Goal: Transaction & Acquisition: Download file/media

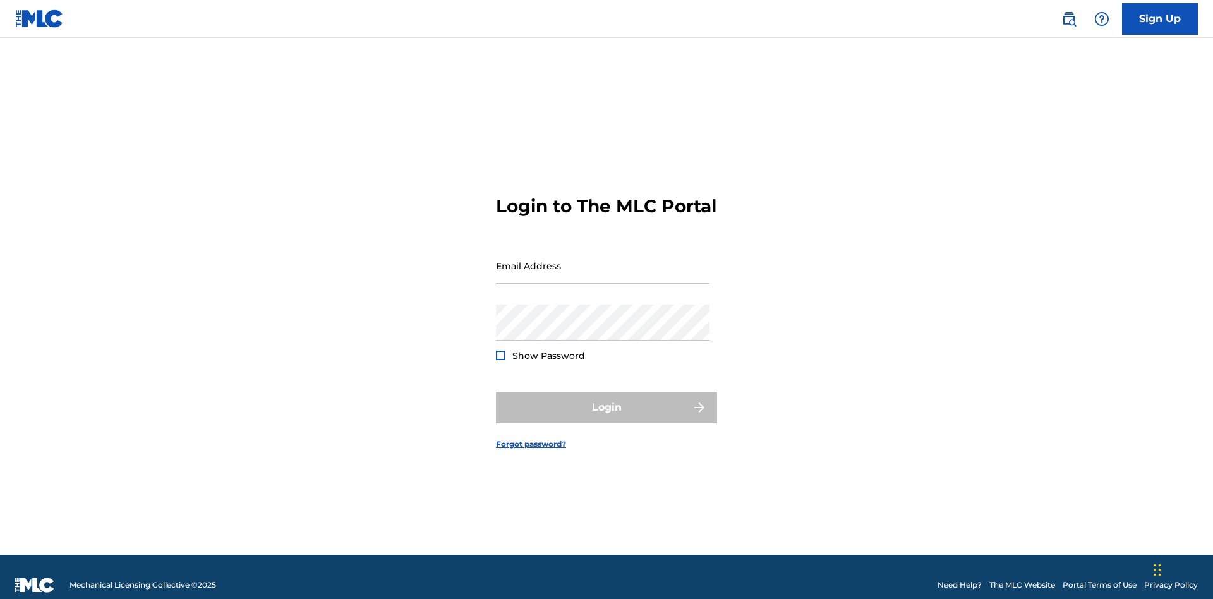
scroll to position [16, 0]
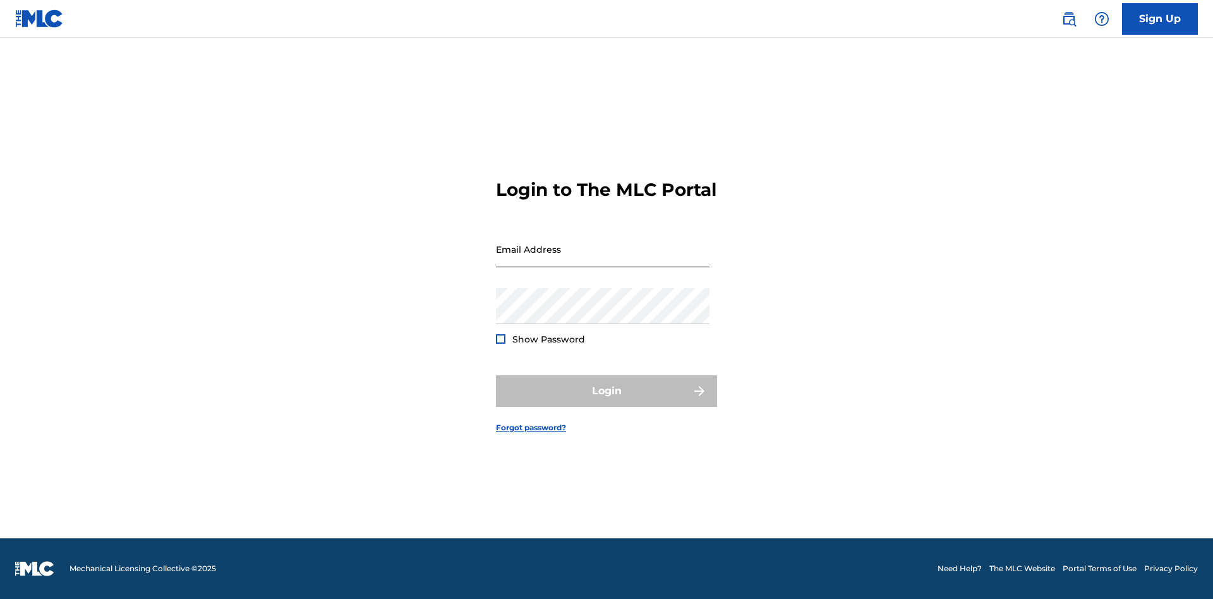
click at [603, 260] on input "Email Address" at bounding box center [603, 249] width 214 height 36
type input "Duke.McTesterson@gmail.com"
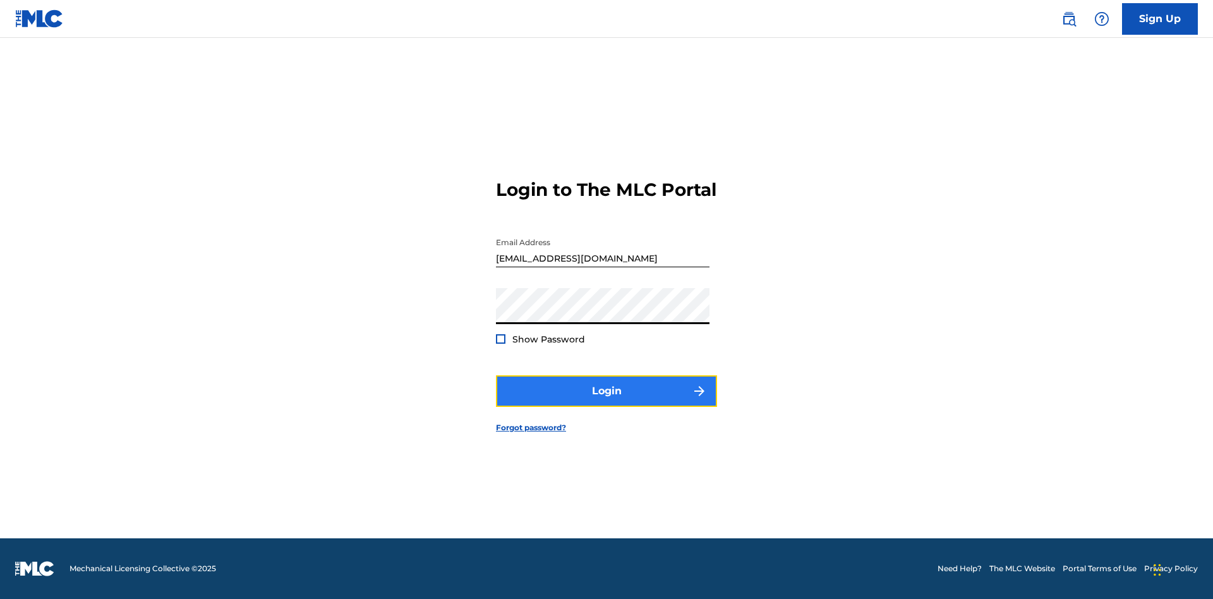
click at [606, 402] on button "Login" at bounding box center [606, 391] width 221 height 32
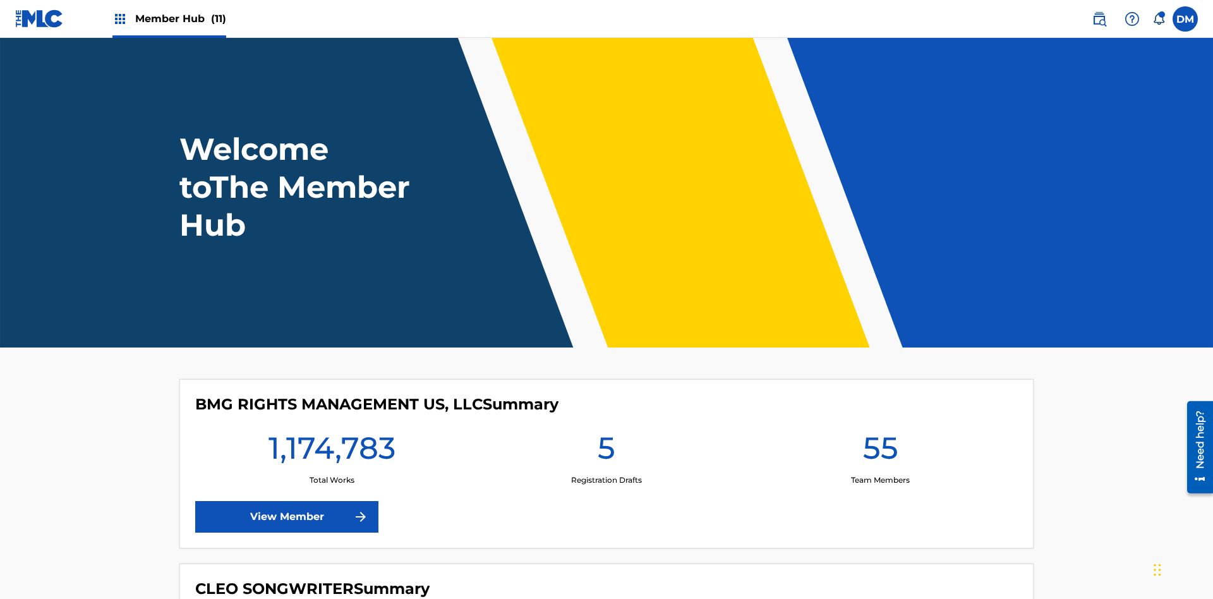
click at [180, 18] on span "Member Hub (11)" at bounding box center [180, 18] width 91 height 15
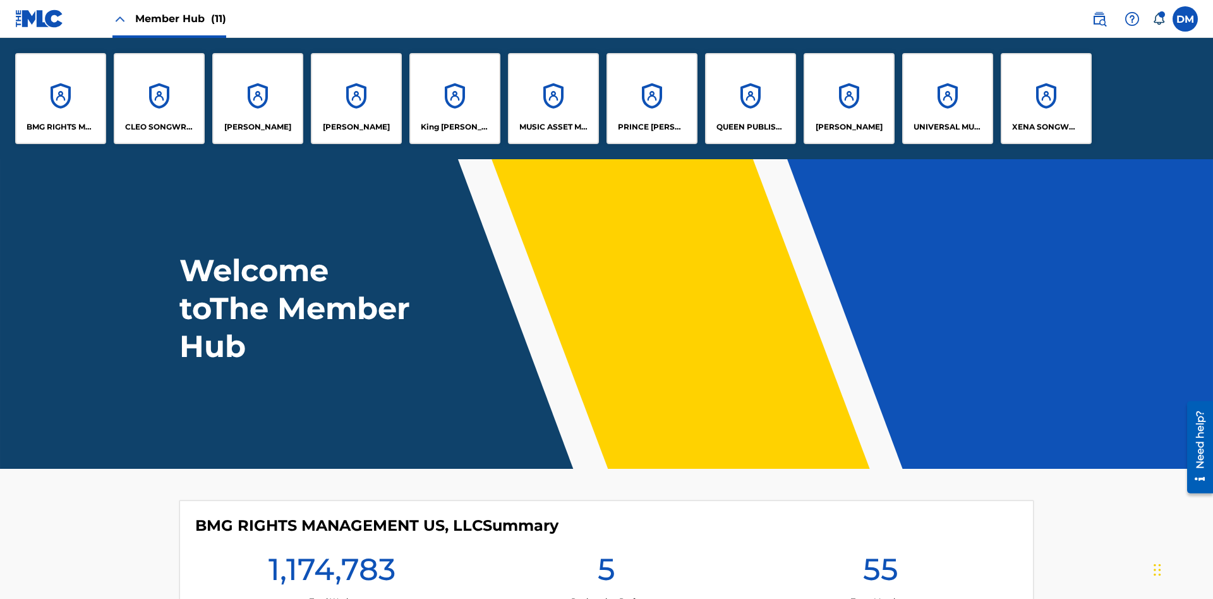
scroll to position [45, 0]
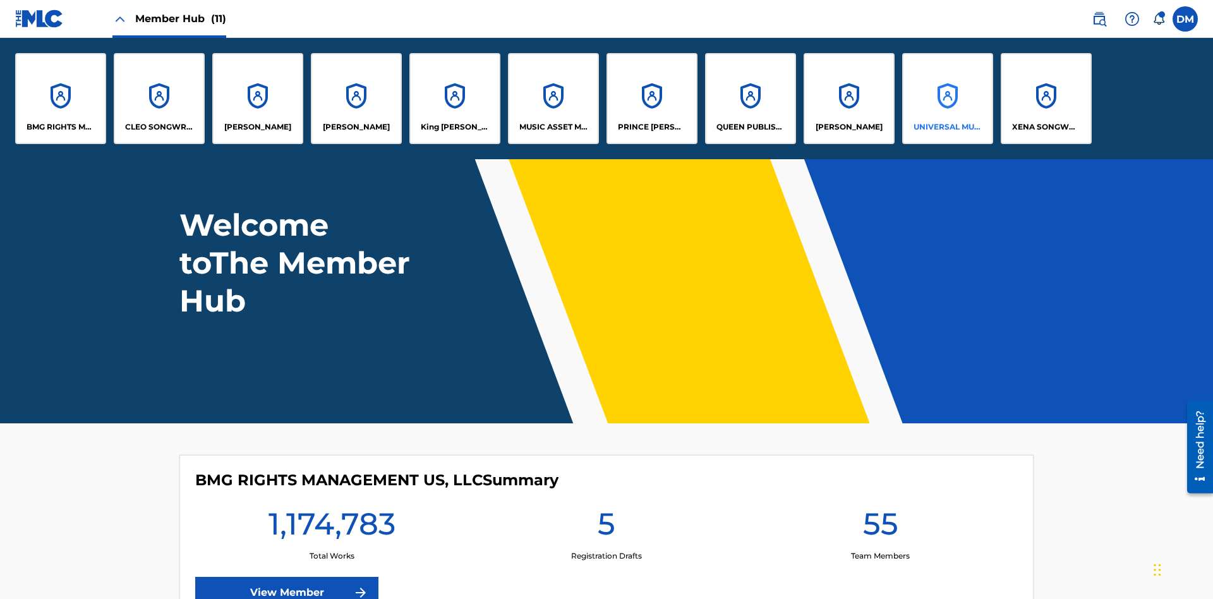
click at [947, 127] on p "UNIVERSAL MUSIC PUB GROUP" at bounding box center [947, 126] width 69 height 11
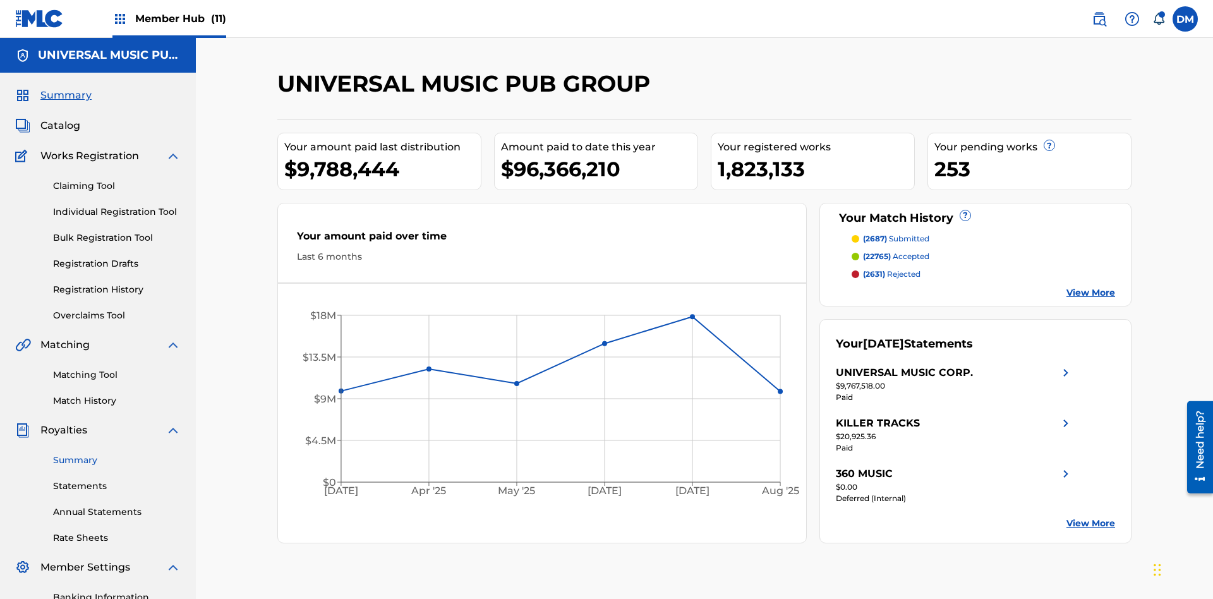
click at [117, 454] on link "Summary" at bounding box center [117, 460] width 128 height 13
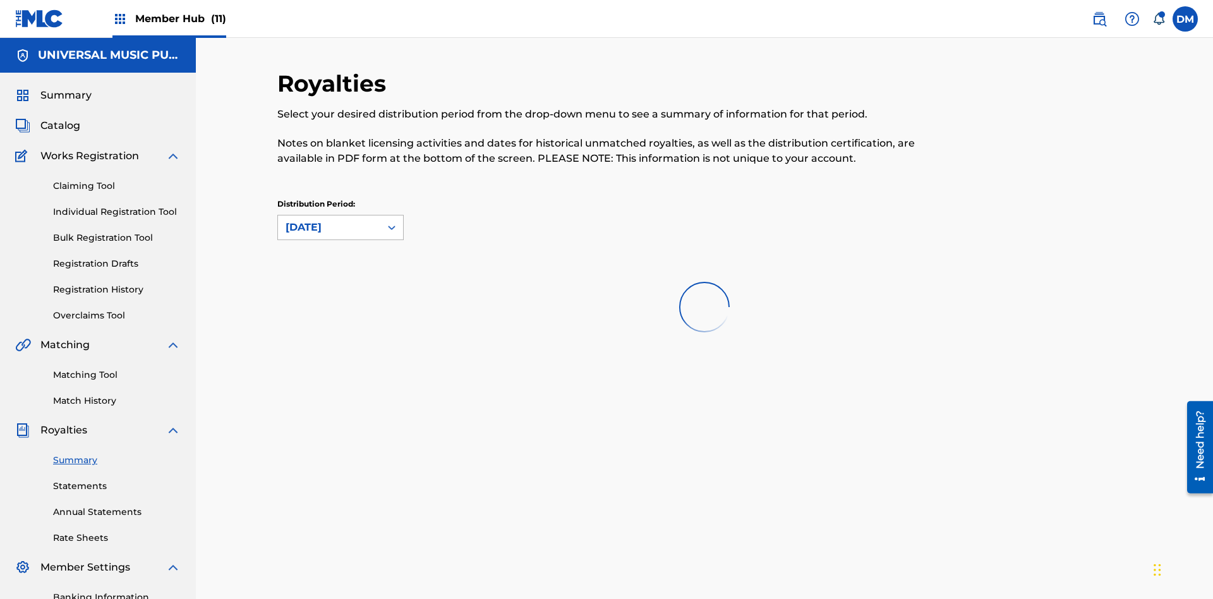
click at [329, 220] on div "August 2025" at bounding box center [329, 227] width 87 height 15
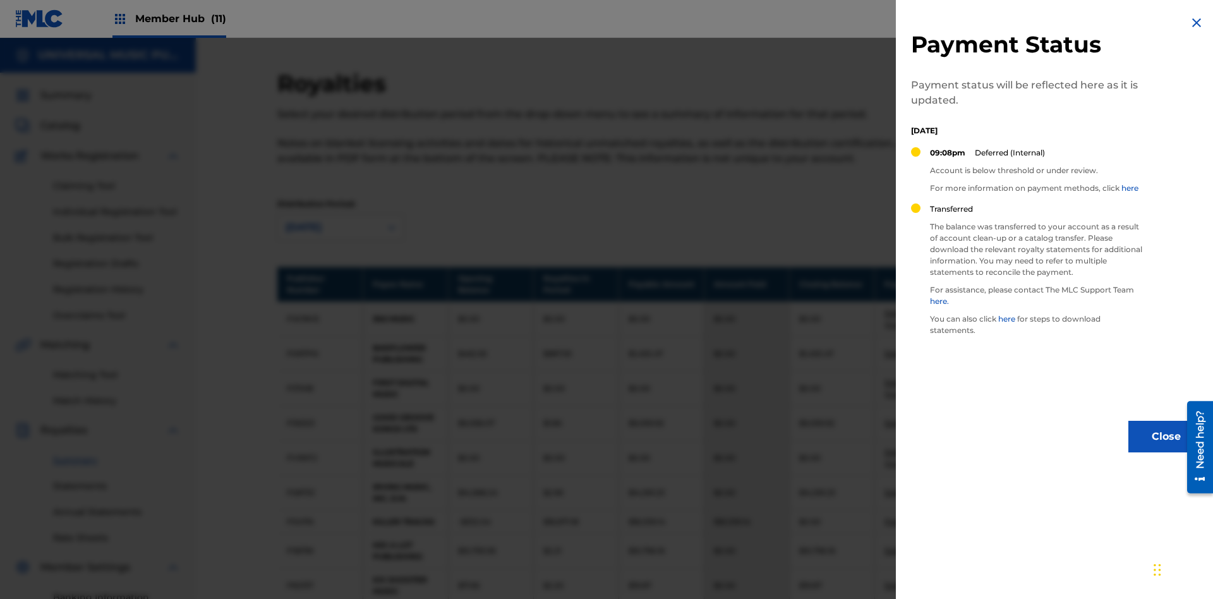
click at [1196, 23] on img at bounding box center [1196, 22] width 15 height 15
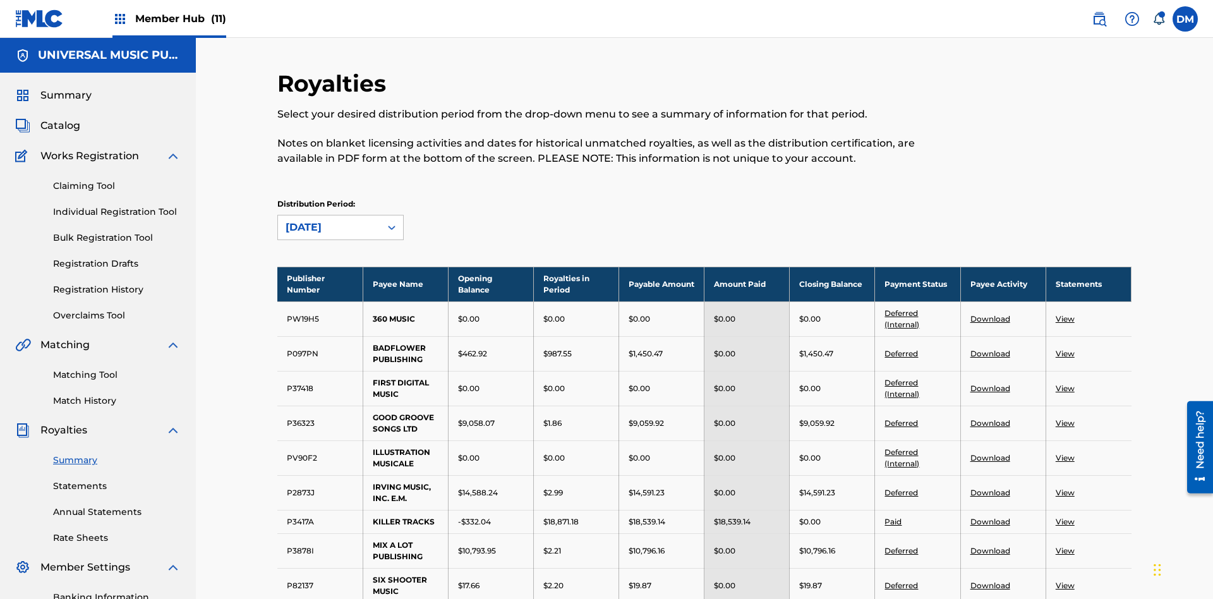
click at [901, 581] on link "Deferred" at bounding box center [900, 585] width 33 height 9
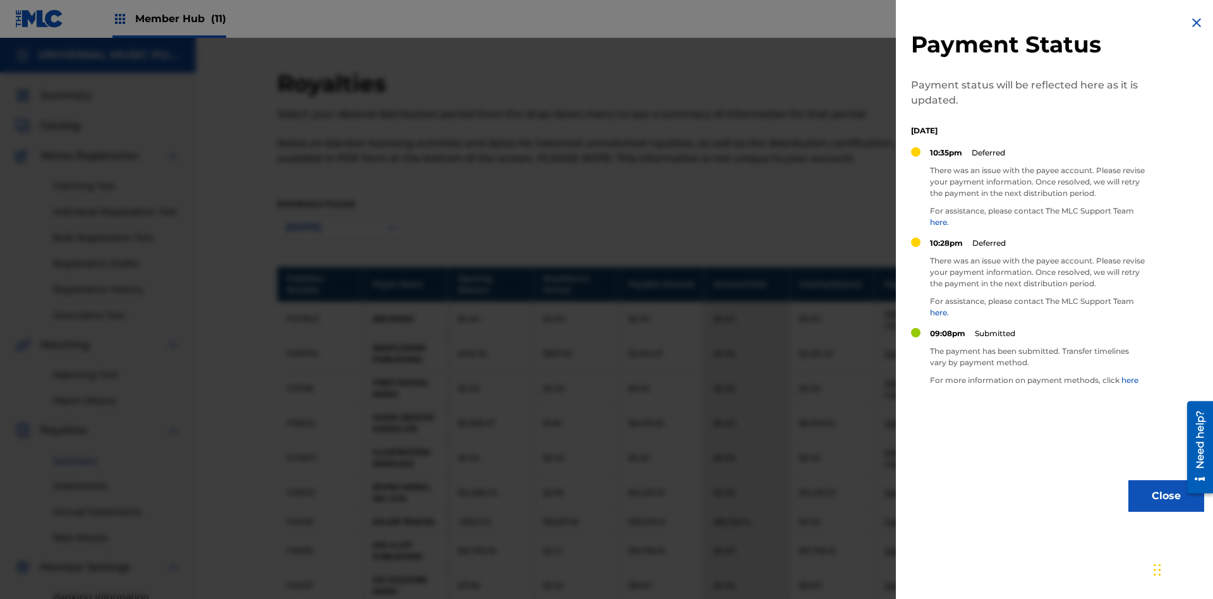
click at [1196, 23] on img at bounding box center [1196, 22] width 15 height 15
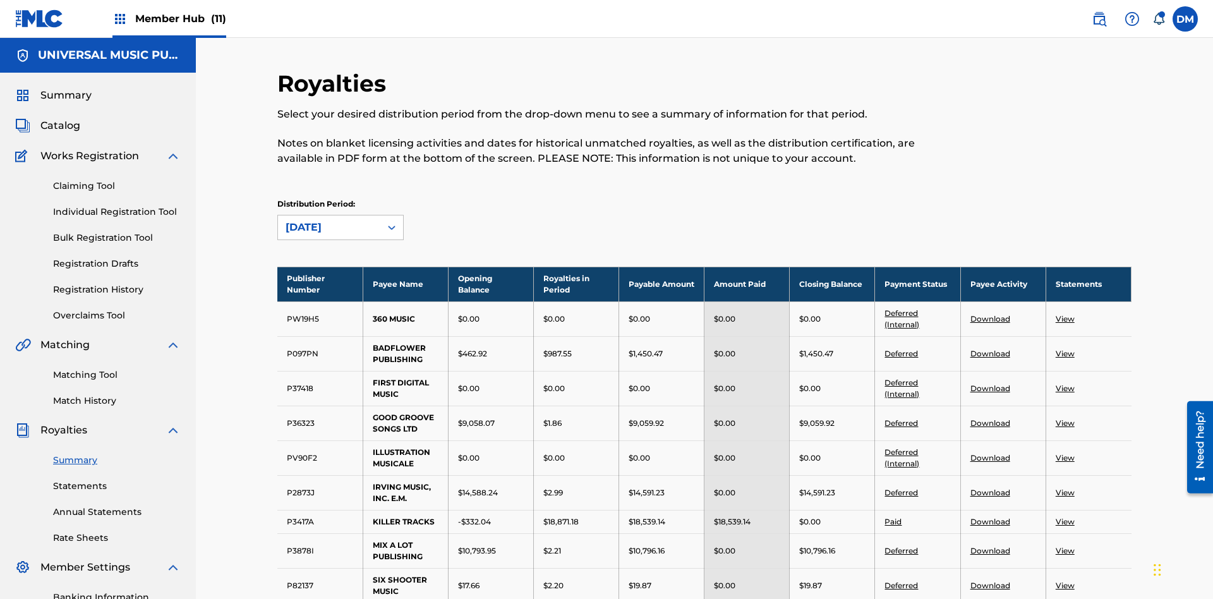
click at [989, 418] on link "Download" at bounding box center [990, 422] width 40 height 9
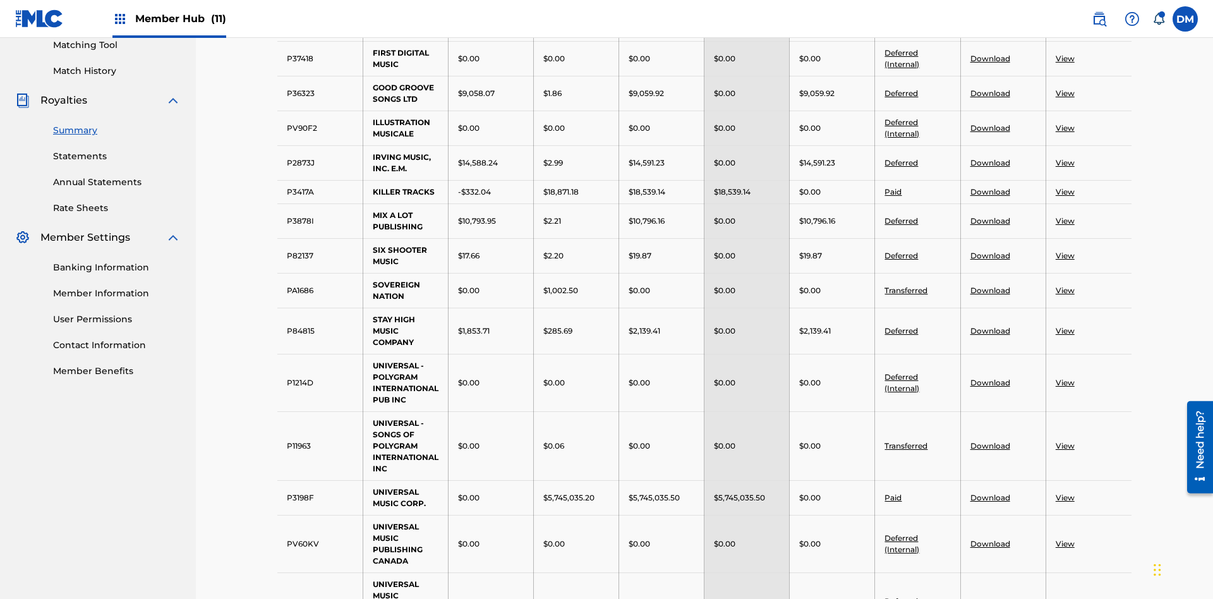
click at [989, 251] on link "Download" at bounding box center [990, 255] width 40 height 9
click at [1064, 441] on link "View" at bounding box center [1065, 445] width 19 height 9
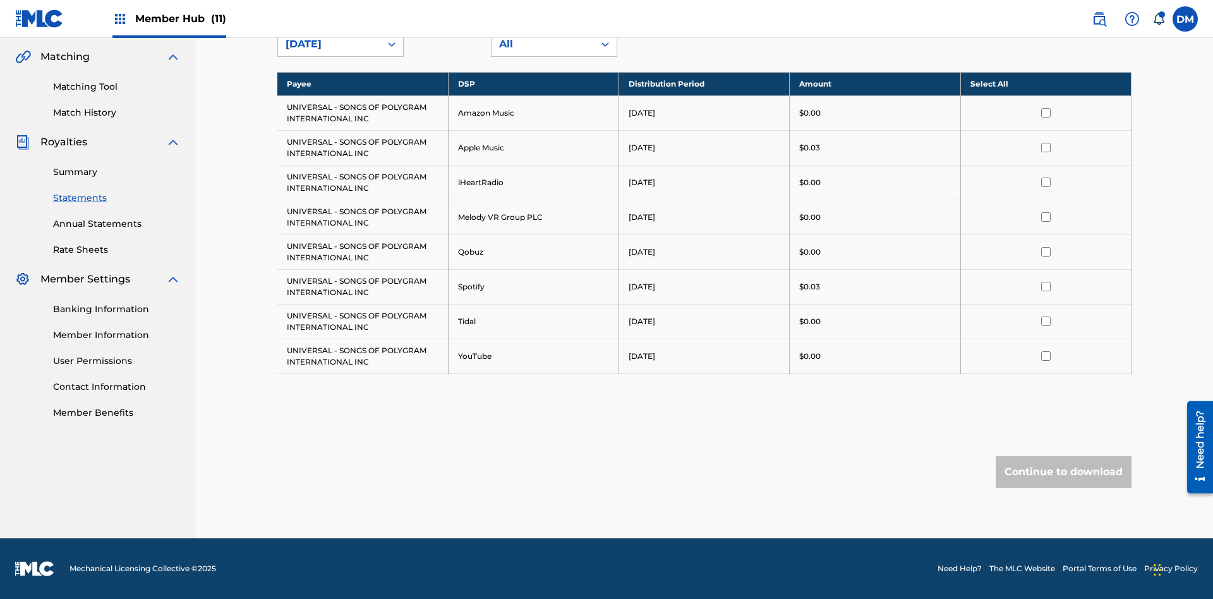
click at [1045, 112] on input "checkbox" at bounding box center [1045, 112] width 9 height 9
click at [1045, 147] on input "checkbox" at bounding box center [1045, 147] width 9 height 9
click at [1045, 182] on input "checkbox" at bounding box center [1045, 182] width 9 height 9
click at [1045, 217] on input "checkbox" at bounding box center [1045, 216] width 9 height 9
click at [1045, 251] on input "checkbox" at bounding box center [1045, 251] width 9 height 9
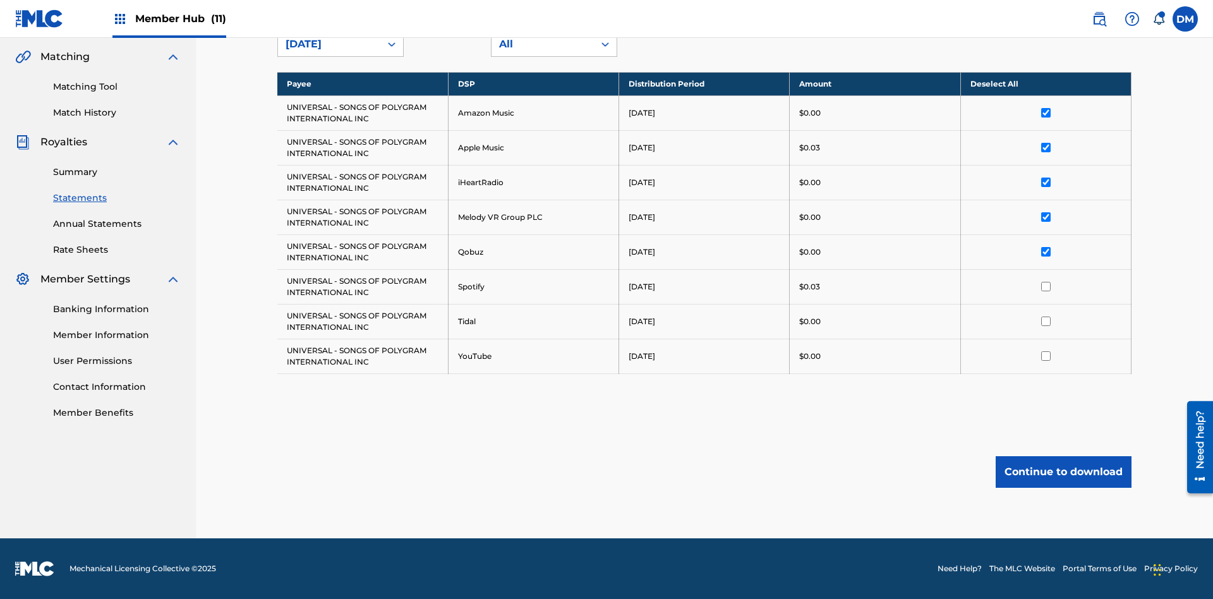
click at [1045, 286] on input "checkbox" at bounding box center [1045, 286] width 9 height 9
click at [1045, 321] on input "checkbox" at bounding box center [1045, 320] width 9 height 9
click at [1045, 356] on input "checkbox" at bounding box center [1045, 355] width 9 height 9
click at [1063, 471] on button "Continue to download" at bounding box center [1064, 472] width 136 height 32
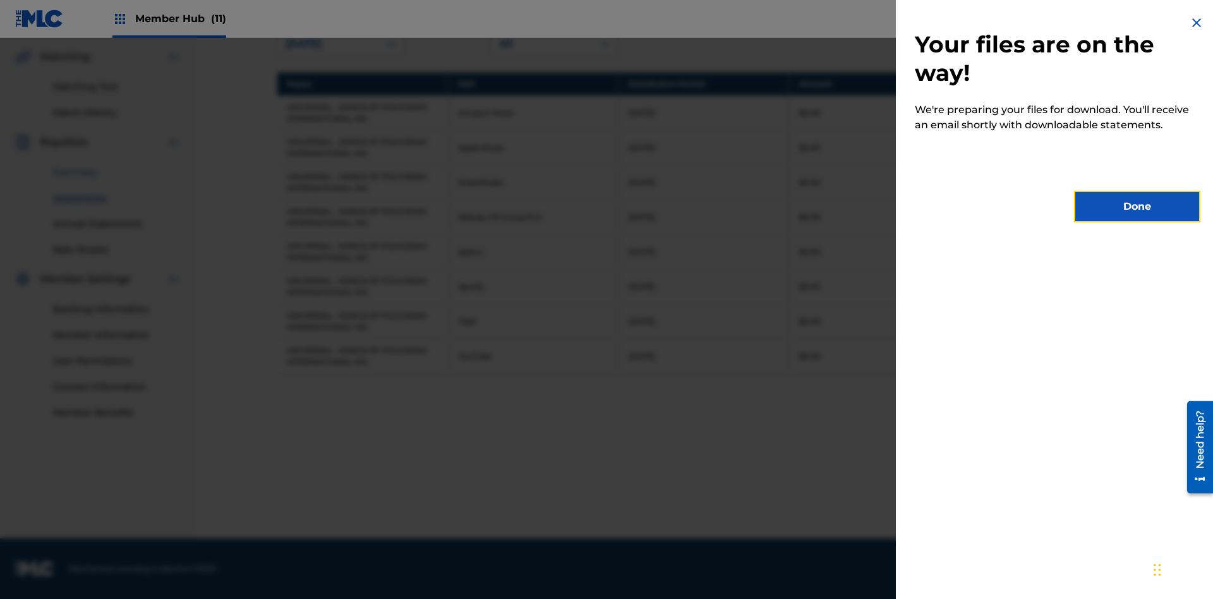
click at [1137, 207] on button "Done" at bounding box center [1137, 207] width 126 height 32
click at [117, 172] on link "Summary" at bounding box center [117, 172] width 128 height 13
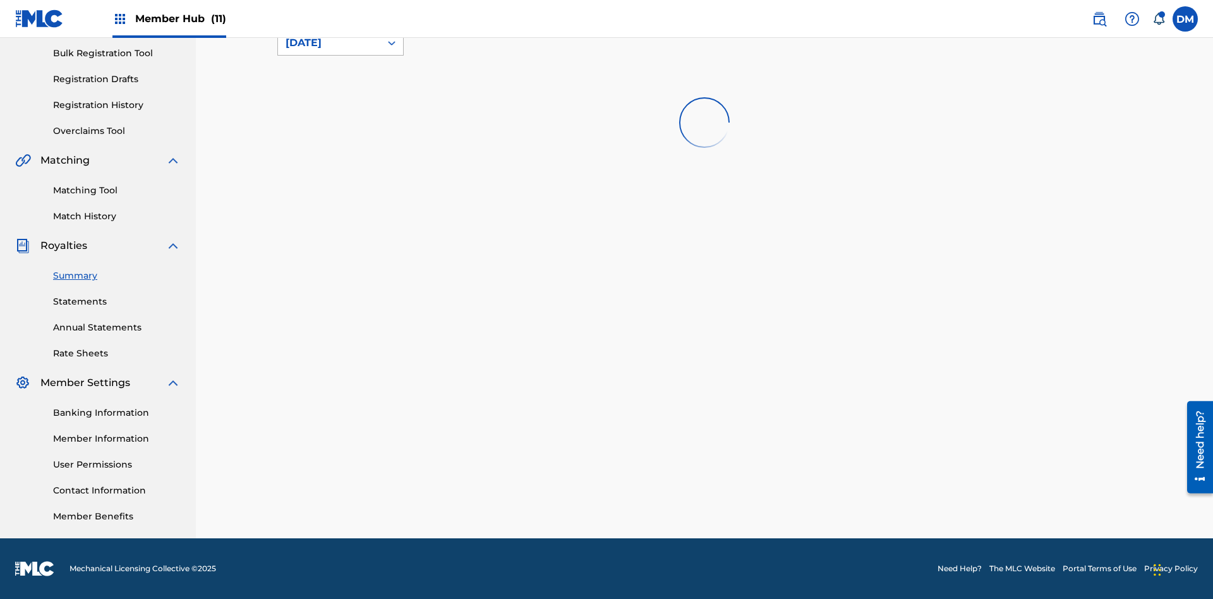
click at [329, 51] on div "August 2025" at bounding box center [329, 42] width 87 height 15
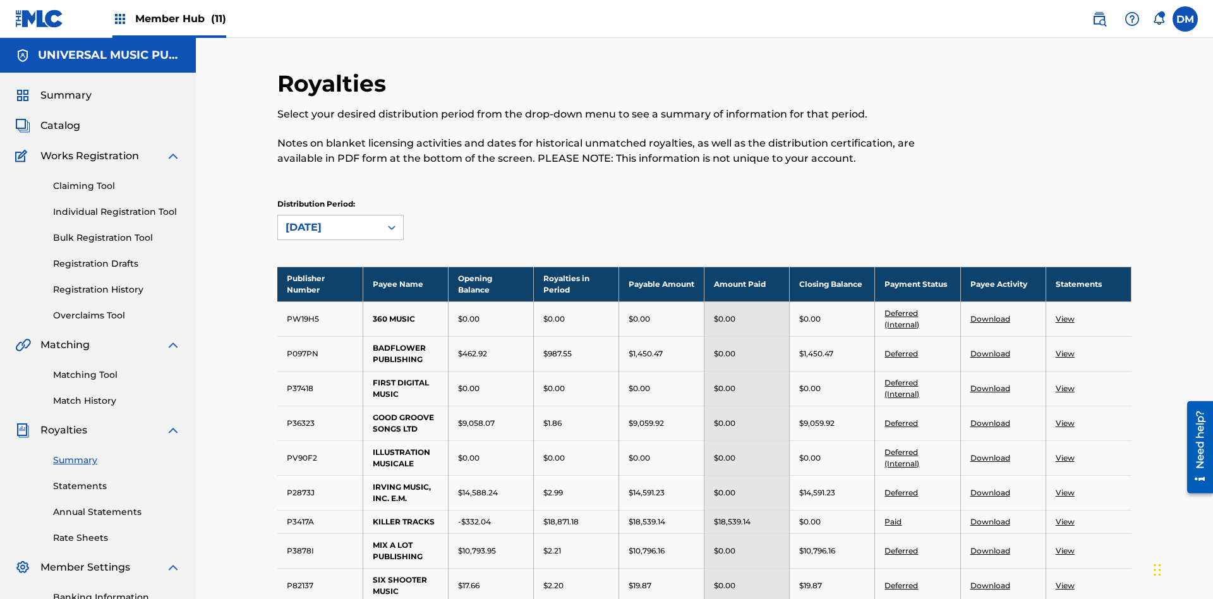
scroll to position [837, 0]
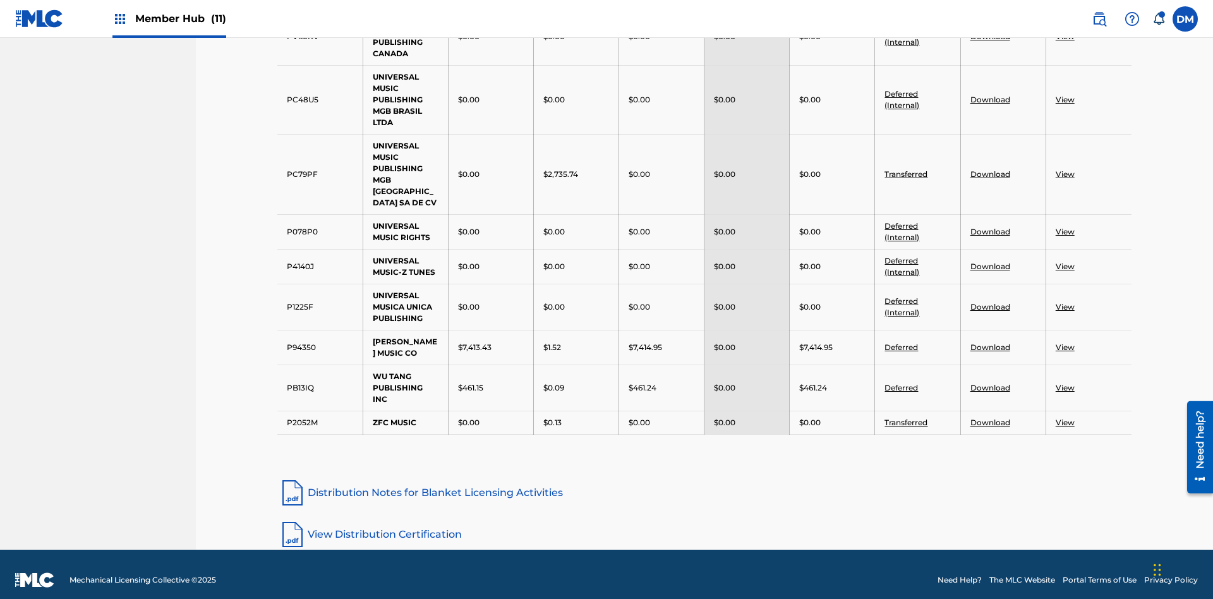
click at [1064, 342] on link "View" at bounding box center [1065, 346] width 19 height 9
